Goal: Understand process/instructions

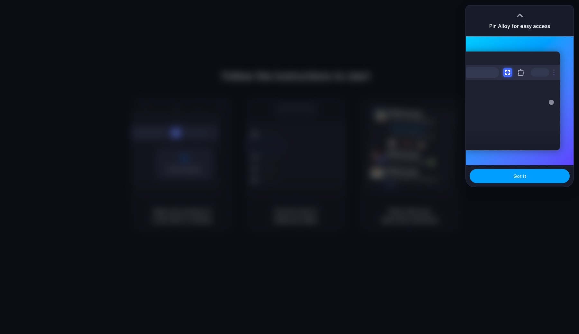
click at [525, 175] on span "Got it" at bounding box center [520, 176] width 13 height 7
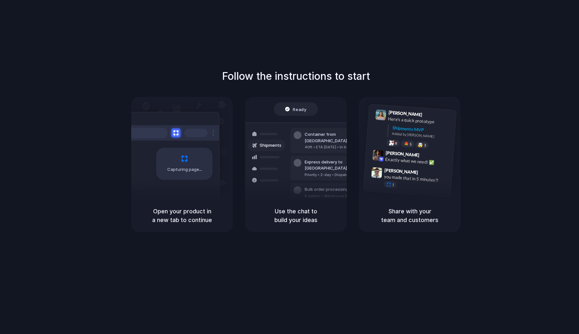
click at [330, 52] on div "Follow the instructions to start Capturing page Open your product in a new tab …" at bounding box center [296, 173] width 592 height 347
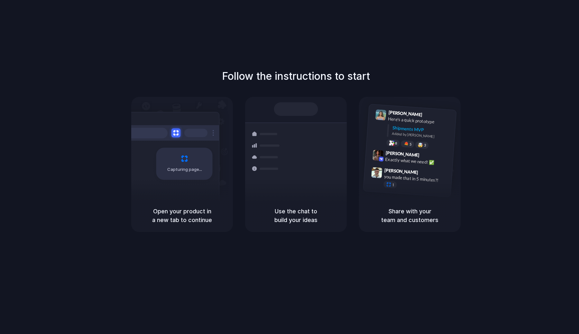
click at [290, 167] on div at bounding box center [290, 167] width 0 height 0
